Goal: Check status

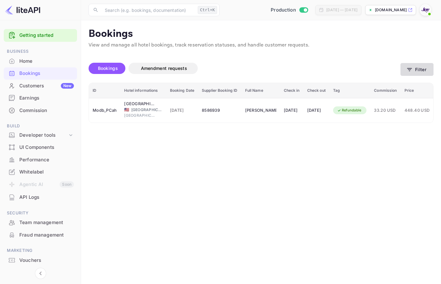
click at [411, 66] on icon "button" at bounding box center [409, 69] width 6 height 6
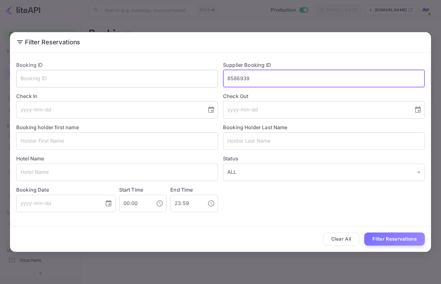
drag, startPoint x: 222, startPoint y: 77, endPoint x: 160, endPoint y: 77, distance: 62.4
click at [156, 77] on div "Booking ID ​ Supplier Booking ID 8586939 ​ Check In ​ Check Out ​ Booking holde…" at bounding box center [218, 134] width 414 height 156
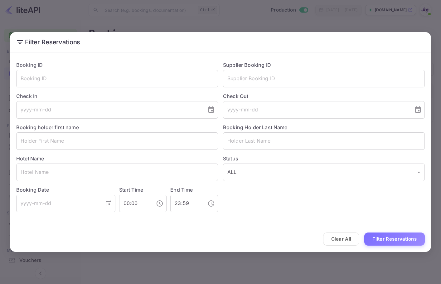
click at [243, 132] on div "Booking Holder Last Name ​" at bounding box center [321, 134] width 207 height 31
drag, startPoint x: 245, startPoint y: 132, endPoint x: 258, endPoint y: 139, distance: 14.8
click at [248, 133] on div "Booking Holder Last Name ​" at bounding box center [321, 134] width 207 height 31
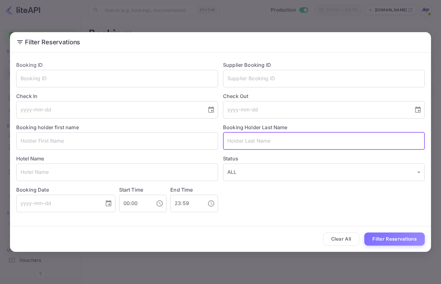
click at [258, 139] on input "text" at bounding box center [324, 140] width 202 height 17
paste input "Cowell"
type input "Cowell"
click at [386, 233] on button "Filter Reservations" at bounding box center [394, 238] width 61 height 13
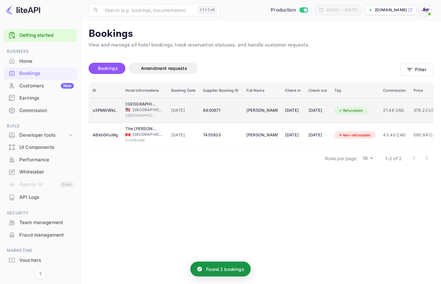
click at [361, 119] on td "Refundable" at bounding box center [355, 110] width 49 height 25
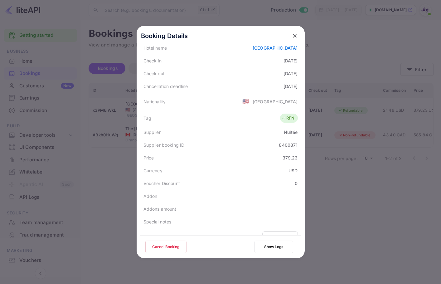
scroll to position [138, 0]
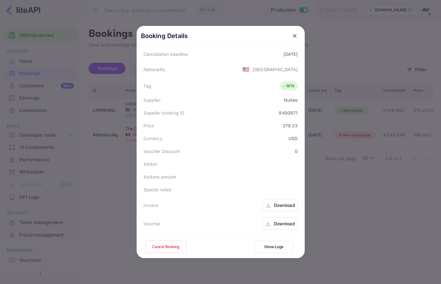
click at [277, 227] on div "Download" at bounding box center [280, 223] width 36 height 12
